Goal: Information Seeking & Learning: Learn about a topic

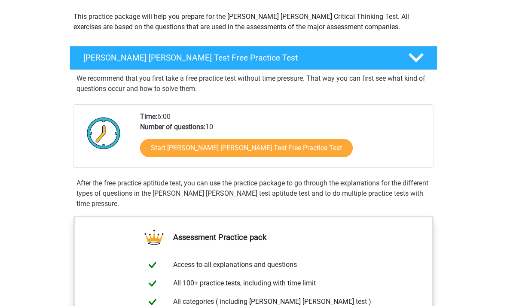
scroll to position [96, 0]
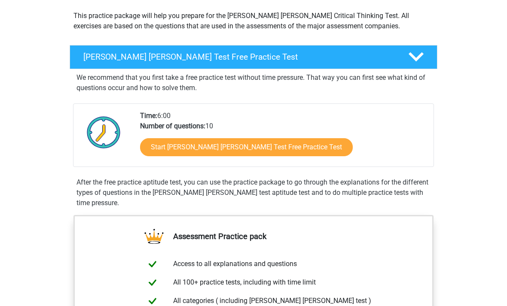
click at [287, 145] on link "Start Watson Glaser Test Free Practice Test" at bounding box center [246, 147] width 213 height 18
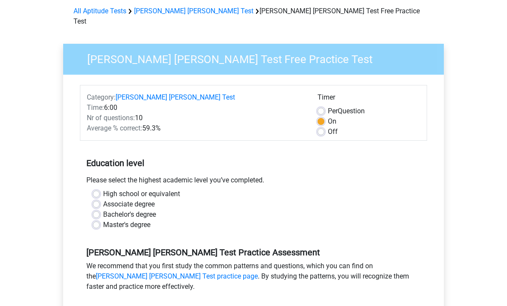
scroll to position [37, 0]
click at [101, 189] on div "High school or equivalent" at bounding box center [253, 194] width 321 height 10
click at [103, 176] on div "Please select the highest academic level you’ve completed." at bounding box center [253, 182] width 347 height 14
click at [104, 189] on label "High school or equivalent" at bounding box center [141, 194] width 77 height 10
click at [100, 189] on input "High school or equivalent" at bounding box center [96, 193] width 7 height 9
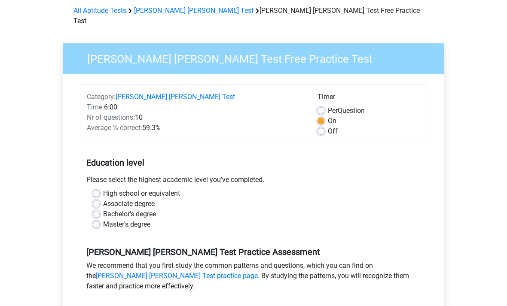
radio input "true"
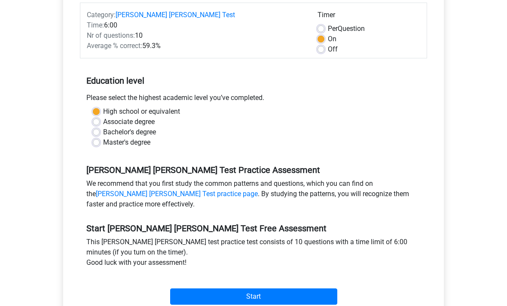
scroll to position [119, 0]
click at [310, 289] on input "Start" at bounding box center [253, 297] width 167 height 16
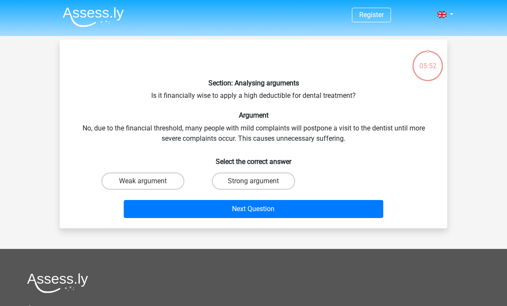
click at [168, 179] on label "Weak argument" at bounding box center [142, 181] width 83 height 17
click at [149, 181] on input "Weak argument" at bounding box center [146, 184] width 6 height 6
radio input "true"
click at [217, 209] on button "Next Question" at bounding box center [254, 209] width 260 height 18
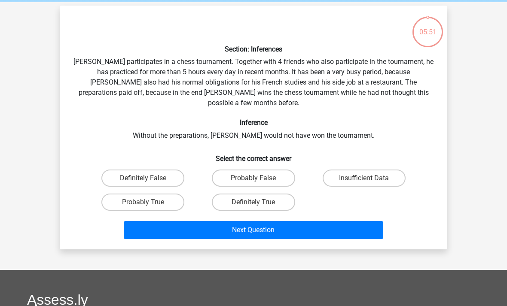
scroll to position [40, 0]
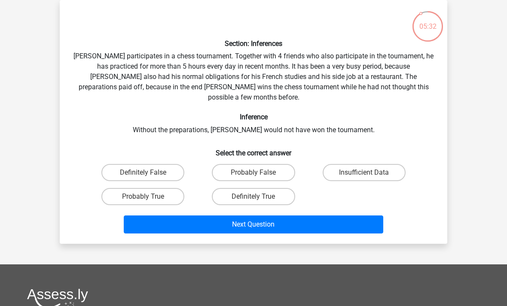
click at [165, 188] on label "Probably True" at bounding box center [142, 196] width 83 height 17
click at [149, 197] on input "Probably True" at bounding box center [146, 200] width 6 height 6
radio input "true"
click at [234, 217] on button "Next Question" at bounding box center [254, 225] width 260 height 18
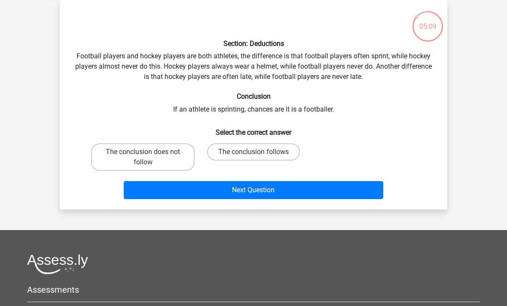
click at [246, 155] on label "The conclusion follows" at bounding box center [253, 152] width 93 height 17
click at [254, 155] on input "The conclusion follows" at bounding box center [257, 155] width 6 height 6
radio input "true"
click at [250, 192] on button "Next Question" at bounding box center [254, 190] width 260 height 18
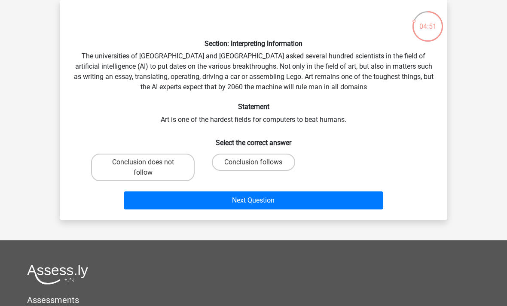
click at [264, 169] on label "Conclusion follows" at bounding box center [253, 162] width 83 height 17
click at [259, 168] on input "Conclusion follows" at bounding box center [257, 165] width 6 height 6
radio input "true"
click at [271, 206] on button "Next Question" at bounding box center [254, 201] width 260 height 18
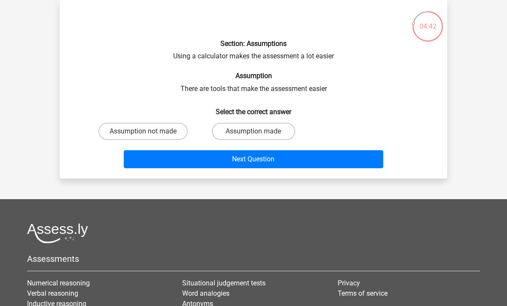
click at [269, 132] on label "Assumption made" at bounding box center [253, 131] width 83 height 17
click at [259, 132] on input "Assumption made" at bounding box center [257, 135] width 6 height 6
radio input "true"
click at [266, 159] on button "Next Question" at bounding box center [254, 159] width 260 height 18
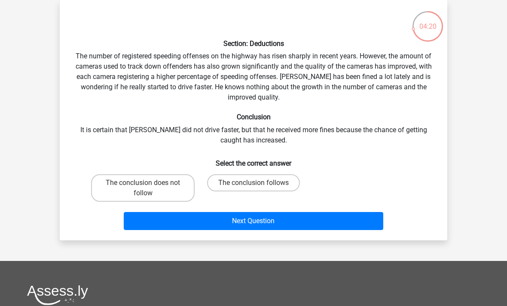
click at [177, 188] on label "The conclusion does not follow" at bounding box center [143, 188] width 104 height 28
click at [149, 188] on input "The conclusion does not follow" at bounding box center [146, 186] width 6 height 6
radio input "true"
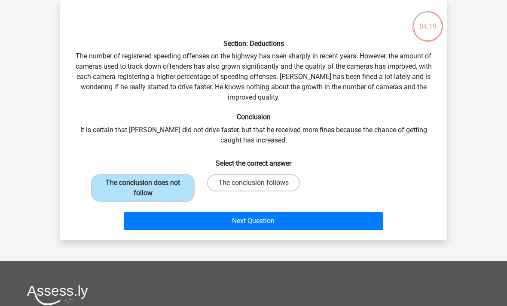
click at [206, 220] on button "Next Question" at bounding box center [254, 221] width 260 height 18
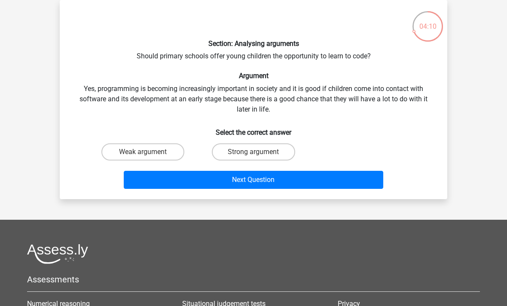
click at [255, 156] on input "Strong argument" at bounding box center [257, 155] width 6 height 6
radio input "true"
click at [261, 181] on button "Next Question" at bounding box center [254, 180] width 260 height 18
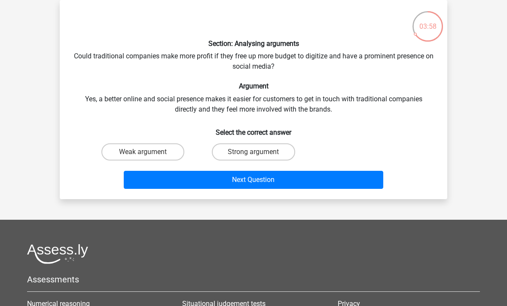
click at [165, 156] on label "Weak argument" at bounding box center [142, 152] width 83 height 17
click at [149, 156] on input "Weak argument" at bounding box center [146, 155] width 6 height 6
radio input "true"
click at [205, 184] on button "Next Question" at bounding box center [254, 180] width 260 height 18
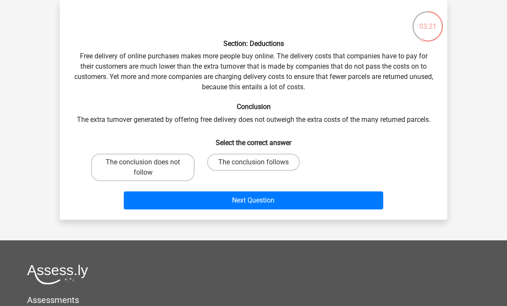
click at [291, 161] on label "The conclusion follows" at bounding box center [253, 162] width 93 height 17
click at [259, 162] on input "The conclusion follows" at bounding box center [257, 165] width 6 height 6
radio input "true"
click at [311, 194] on button "Next Question" at bounding box center [254, 201] width 260 height 18
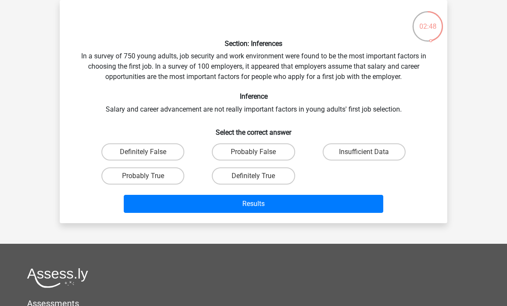
click at [165, 181] on label "Probably True" at bounding box center [142, 176] width 83 height 17
click at [149, 181] on input "Probably True" at bounding box center [146, 179] width 6 height 6
radio input "true"
click at [275, 198] on button "Results" at bounding box center [254, 204] width 260 height 18
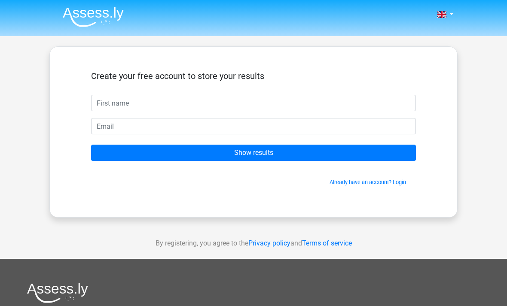
click at [227, 107] on input "text" at bounding box center [253, 103] width 325 height 16
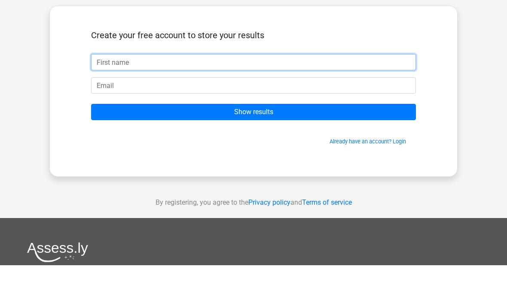
type input "Sarima"
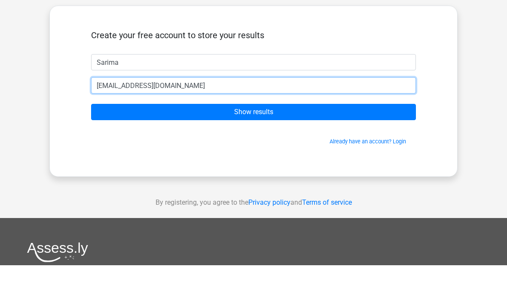
type input "sarimaalegba@gmail.com"
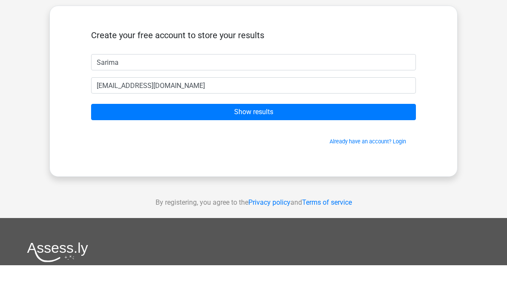
click at [333, 145] on input "Show results" at bounding box center [253, 153] width 325 height 16
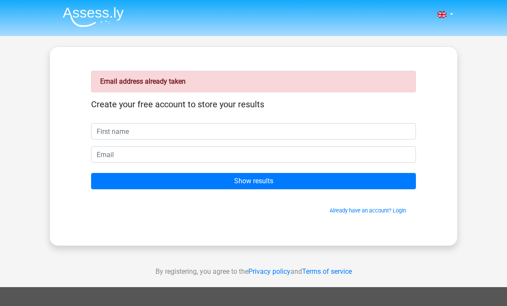
click at [402, 213] on link "Already have an account? Login" at bounding box center [368, 211] width 76 height 6
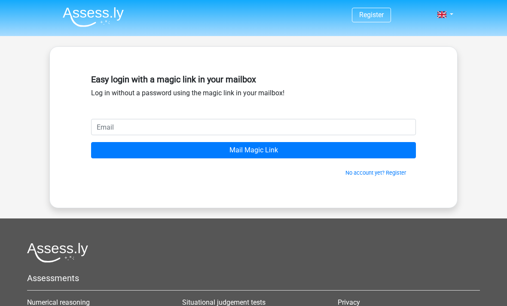
click at [333, 127] on input "email" at bounding box center [253, 127] width 325 height 16
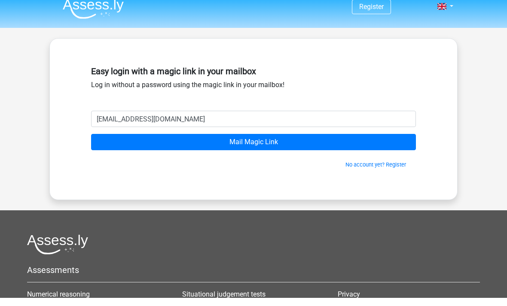
scroll to position [8, 0]
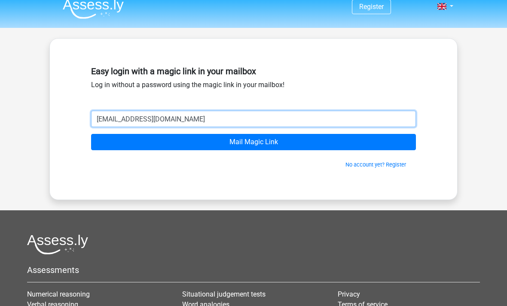
type input "sarimaalegba@gmail.com"
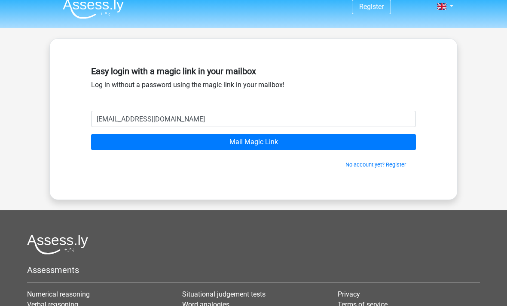
click at [293, 147] on input "Mail Magic Link" at bounding box center [253, 142] width 325 height 16
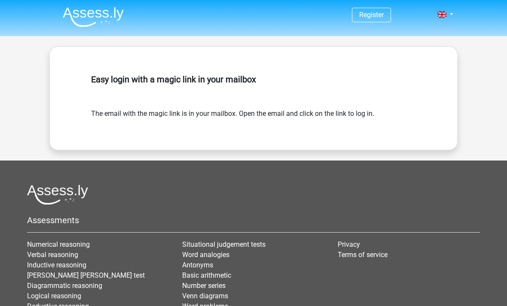
click at [365, 0] on header "Register" at bounding box center [253, 18] width 507 height 36
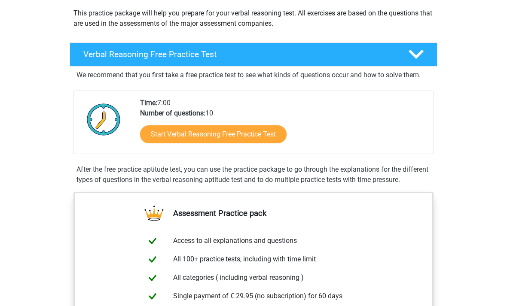
scroll to position [98, 0]
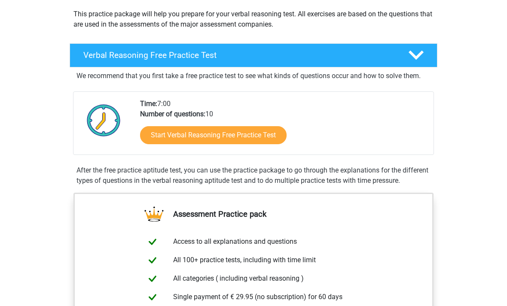
click at [256, 142] on link "Start Verbal Reasoning Free Practice Test" at bounding box center [213, 135] width 147 height 18
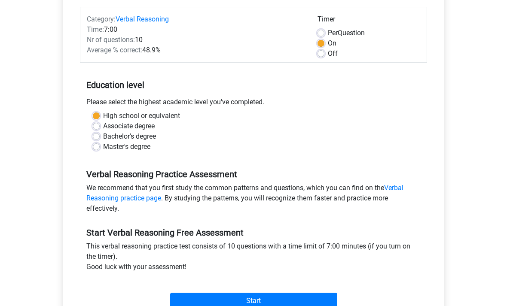
scroll to position [110, 0]
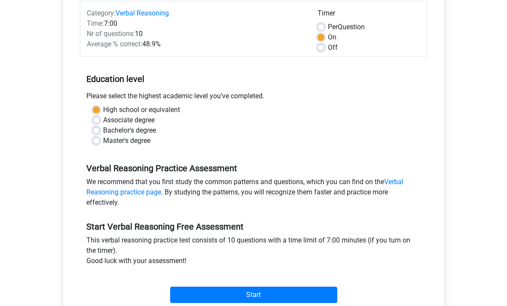
click at [373, 157] on div "Verbal Reasoning Practice Assessment We recommend that you first study the comm…" at bounding box center [253, 182] width 347 height 58
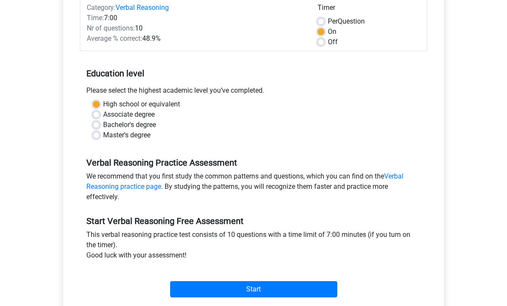
scroll to position [122, 0]
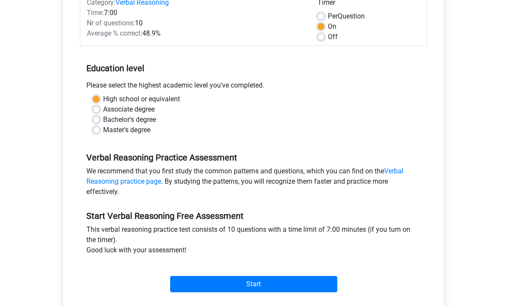
click at [401, 168] on link "Verbal Reasoning practice page" at bounding box center [244, 176] width 317 height 18
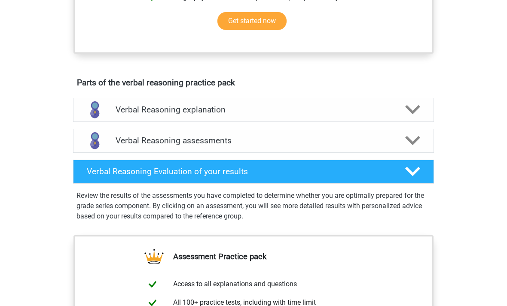
scroll to position [435, 0]
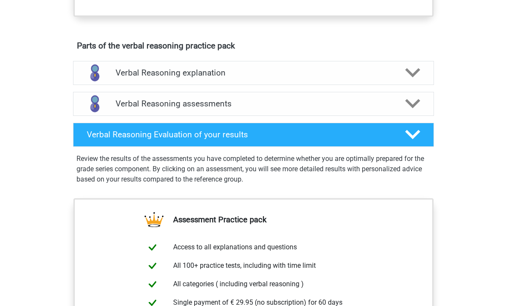
click at [411, 109] on polygon at bounding box center [412, 103] width 15 height 9
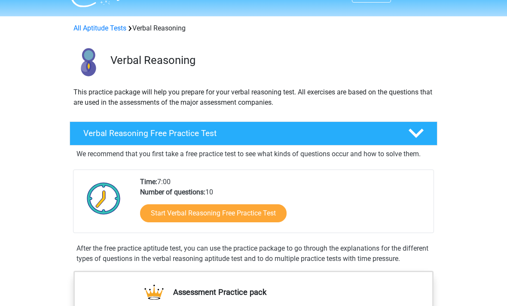
scroll to position [21, 0]
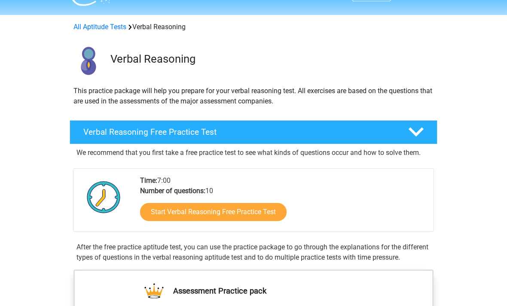
click at [275, 212] on link "Start Verbal Reasoning Free Practice Test" at bounding box center [213, 213] width 147 height 18
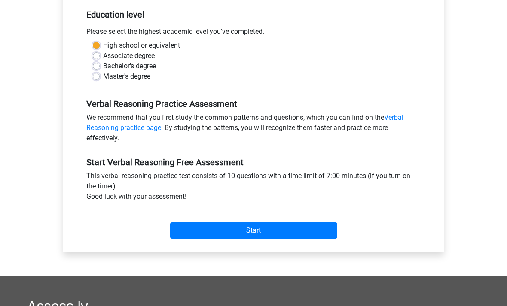
scroll to position [191, 0]
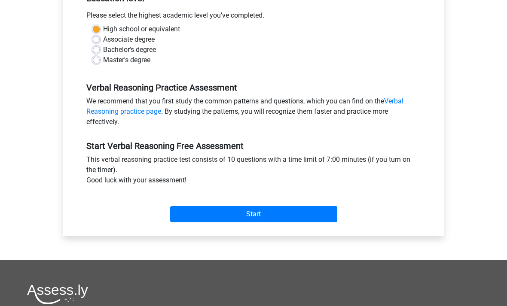
click at [325, 221] on input "Start" at bounding box center [253, 215] width 167 height 16
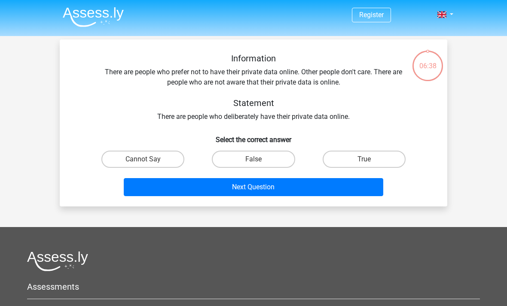
click at [285, 165] on label "False" at bounding box center [253, 159] width 83 height 17
click at [259, 165] on input "False" at bounding box center [257, 162] width 6 height 6
radio input "true"
click at [276, 187] on button "Next Question" at bounding box center [254, 187] width 260 height 18
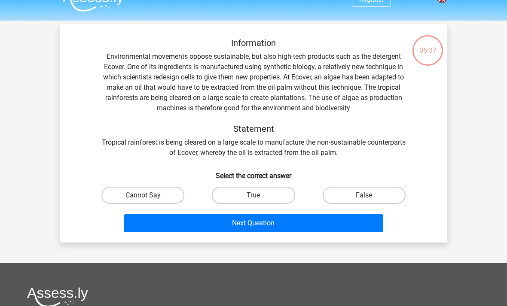
scroll to position [40, 0]
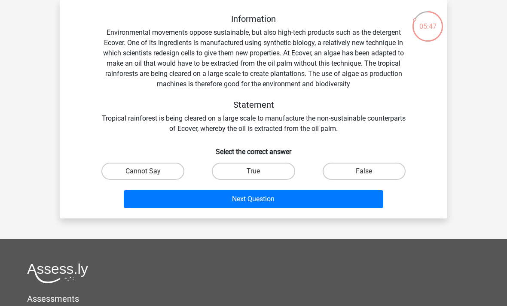
click at [265, 169] on label "True" at bounding box center [253, 171] width 83 height 17
click at [259, 171] on input "True" at bounding box center [257, 174] width 6 height 6
radio input "true"
click at [284, 208] on button "Next Question" at bounding box center [254, 199] width 260 height 18
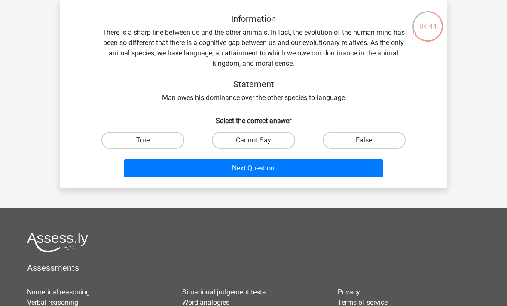
click at [177, 142] on label "True" at bounding box center [142, 140] width 83 height 17
click at [149, 142] on input "True" at bounding box center [146, 144] width 6 height 6
radio input "true"
click at [166, 146] on label "True" at bounding box center [142, 140] width 83 height 17
click at [149, 146] on input "True" at bounding box center [146, 144] width 6 height 6
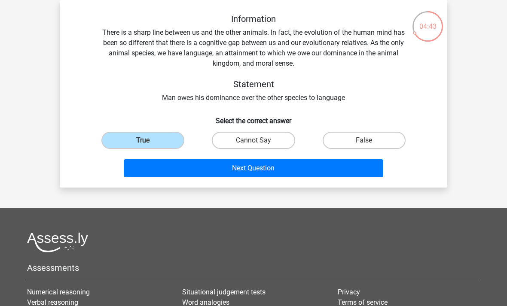
click at [170, 165] on button "Next Question" at bounding box center [254, 168] width 260 height 18
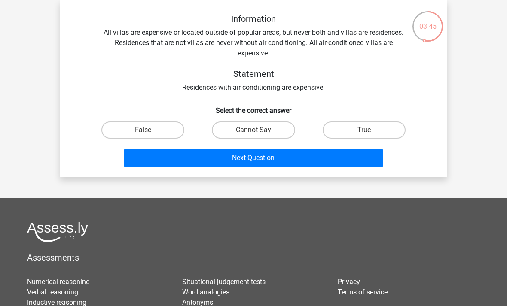
click at [279, 128] on label "Cannot Say" at bounding box center [253, 130] width 83 height 17
click at [259, 130] on input "Cannot Say" at bounding box center [257, 133] width 6 height 6
radio input "true"
click at [280, 161] on button "Next Question" at bounding box center [254, 158] width 260 height 18
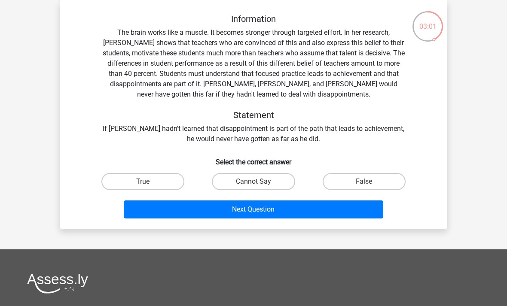
click at [160, 190] on label "True" at bounding box center [142, 181] width 83 height 17
click at [149, 187] on input "True" at bounding box center [146, 185] width 6 height 6
radio input "true"
click at [167, 207] on button "Next Question" at bounding box center [254, 210] width 260 height 18
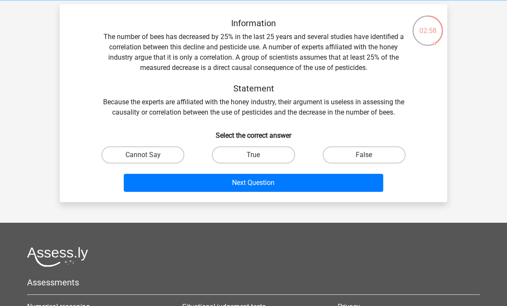
scroll to position [35, 0]
click at [352, 157] on label "False" at bounding box center [364, 155] width 83 height 17
click at [364, 157] on input "False" at bounding box center [367, 158] width 6 height 6
radio input "true"
click at [317, 186] on button "Next Question" at bounding box center [254, 183] width 260 height 18
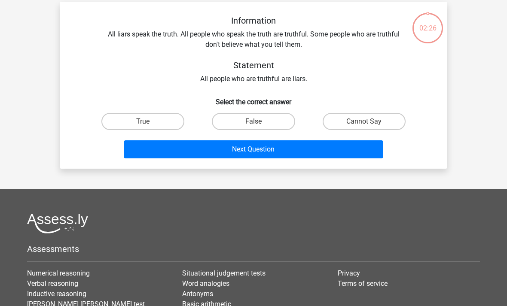
scroll to position [40, 0]
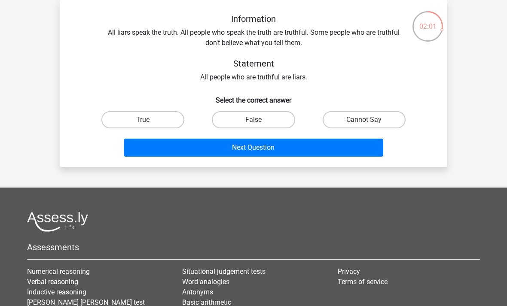
click at [382, 125] on label "Cannot Say" at bounding box center [364, 119] width 83 height 17
click at [370, 125] on input "Cannot Say" at bounding box center [367, 123] width 6 height 6
radio input "true"
click at [339, 147] on button "Next Question" at bounding box center [254, 148] width 260 height 18
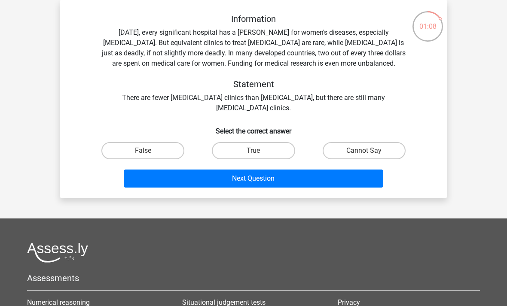
click at [179, 156] on label "False" at bounding box center [142, 150] width 83 height 17
click at [149, 156] on input "False" at bounding box center [146, 154] width 6 height 6
radio input "true"
click at [163, 153] on label "False" at bounding box center [142, 150] width 83 height 17
click at [149, 153] on input "False" at bounding box center [146, 154] width 6 height 6
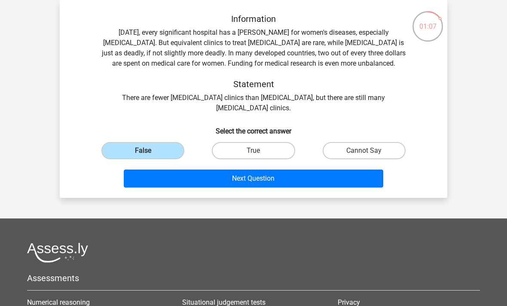
click at [177, 172] on button "Next Question" at bounding box center [254, 179] width 260 height 18
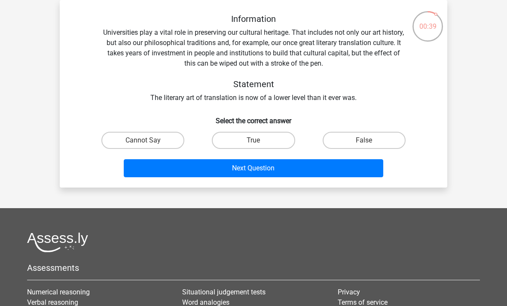
click at [365, 146] on input "False" at bounding box center [367, 144] width 6 height 6
radio input "true"
click at [315, 176] on button "Next Question" at bounding box center [254, 168] width 260 height 18
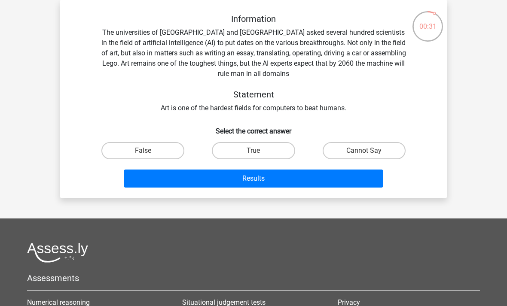
click at [279, 143] on label "True" at bounding box center [253, 150] width 83 height 17
click at [259, 151] on input "True" at bounding box center [257, 154] width 6 height 6
radio input "true"
click at [257, 173] on button "Results" at bounding box center [254, 179] width 260 height 18
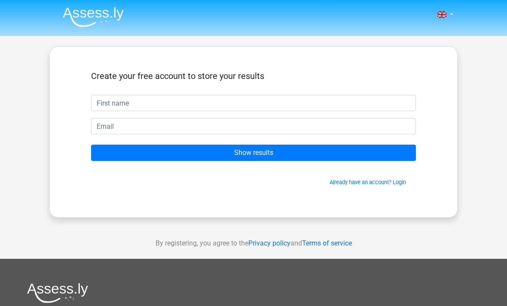
click at [291, 102] on input "text" at bounding box center [253, 103] width 325 height 16
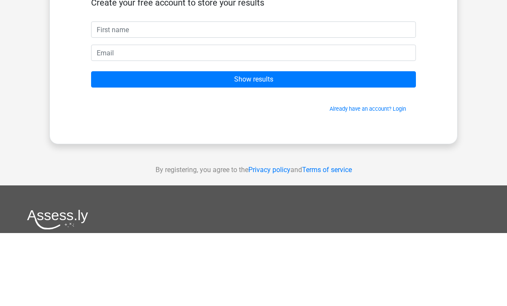
click at [375, 179] on link "Already have an account? Login" at bounding box center [368, 182] width 76 height 6
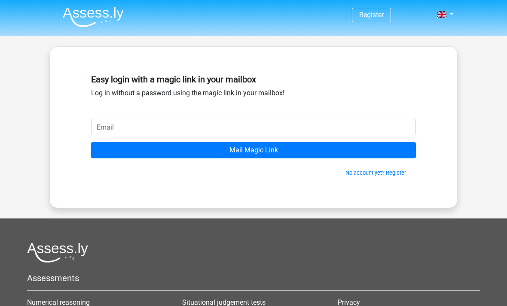
click at [106, 122] on input "email" at bounding box center [253, 127] width 325 height 16
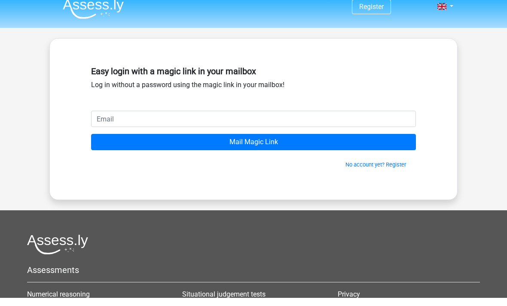
scroll to position [8, 0]
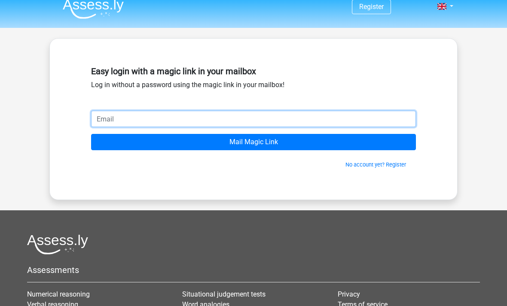
type input "[EMAIL_ADDRESS][DOMAIN_NAME]"
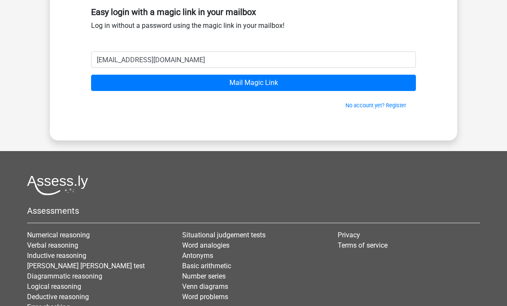
scroll to position [70, 0]
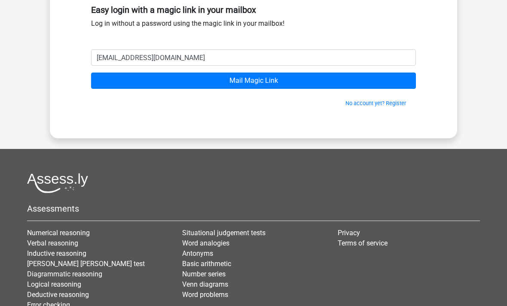
click at [110, 81] on input "Mail Magic Link" at bounding box center [253, 81] width 325 height 16
